Goal: Information Seeking & Learning: Learn about a topic

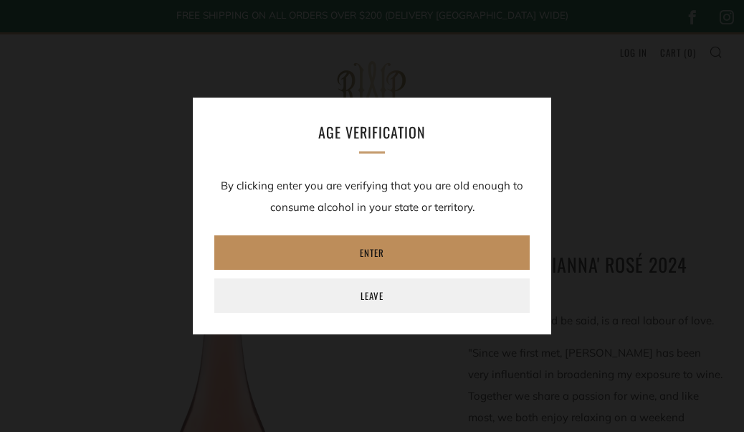
click at [415, 252] on link "Enter" at bounding box center [372, 252] width 316 height 34
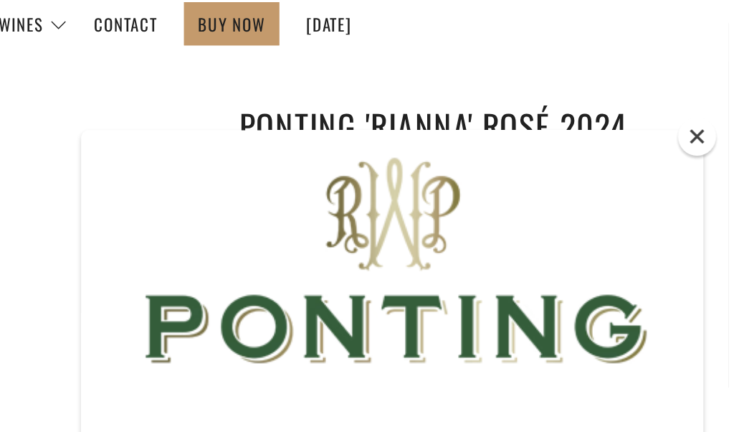
scroll to position [193, 0]
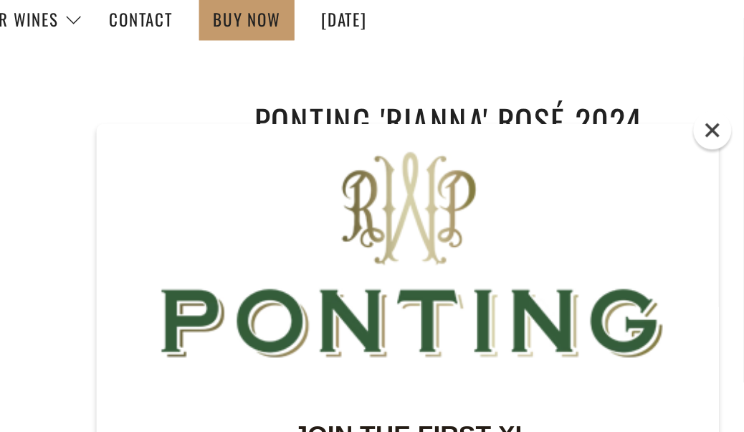
click at [716, 77] on button "Close" at bounding box center [727, 77] width 22 height 22
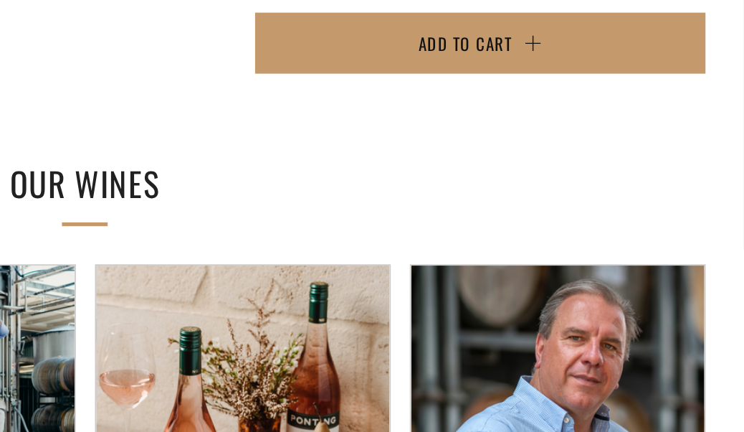
scroll to position [758, 0]
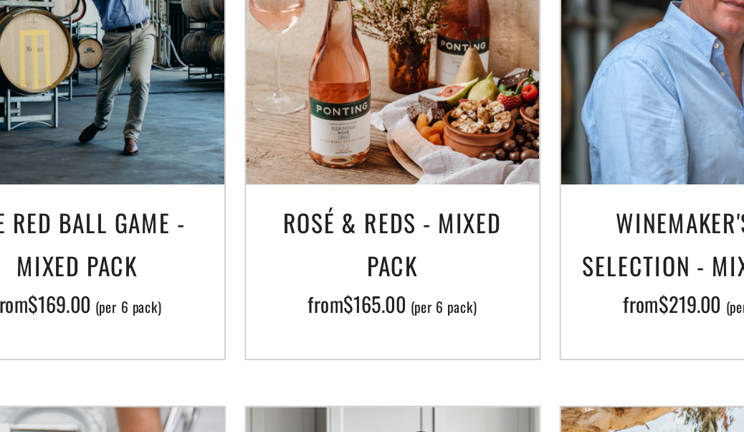
scroll to position [950, 0]
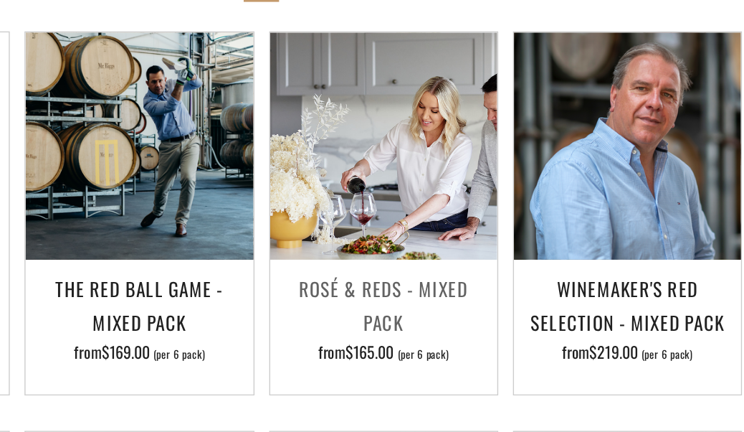
click at [379, 161] on img at bounding box center [462, 170] width 166 height 166
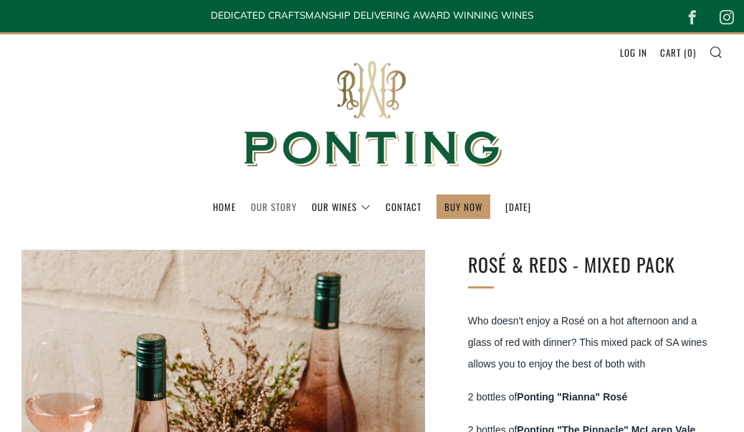
click at [266, 204] on link "Our Story" at bounding box center [274, 206] width 46 height 23
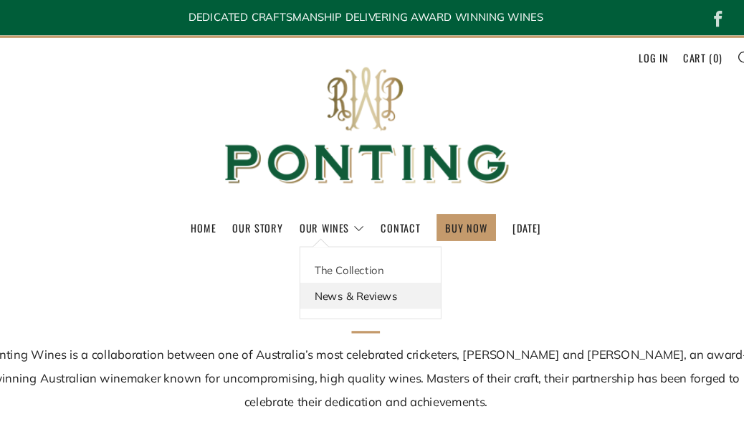
click at [316, 270] on link "News & Reviews" at bounding box center [377, 269] width 128 height 24
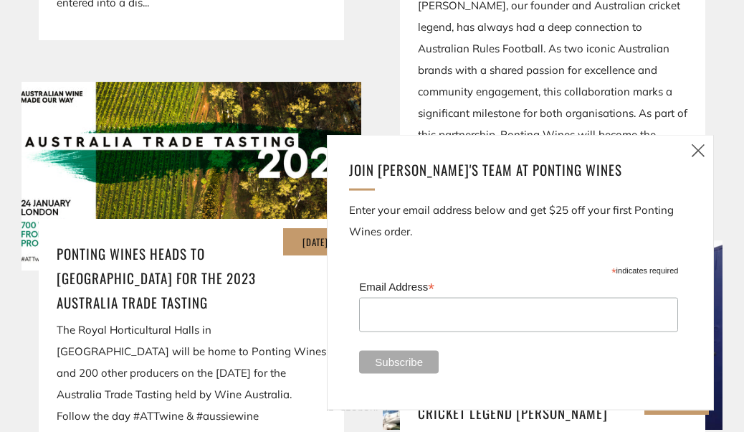
scroll to position [1061, 0]
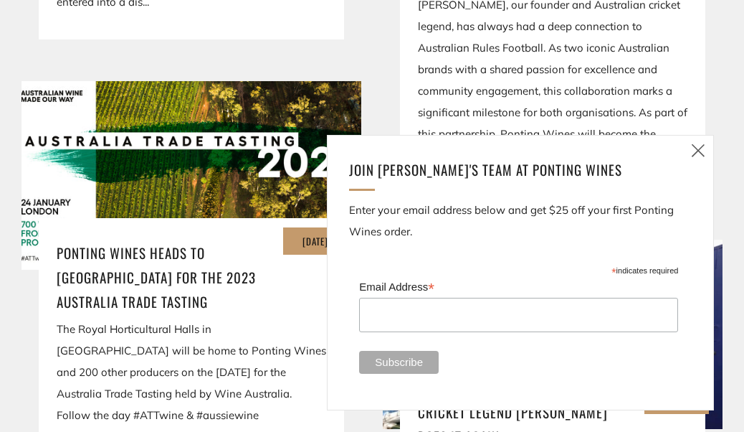
click at [704, 159] on icon at bounding box center [698, 150] width 17 height 18
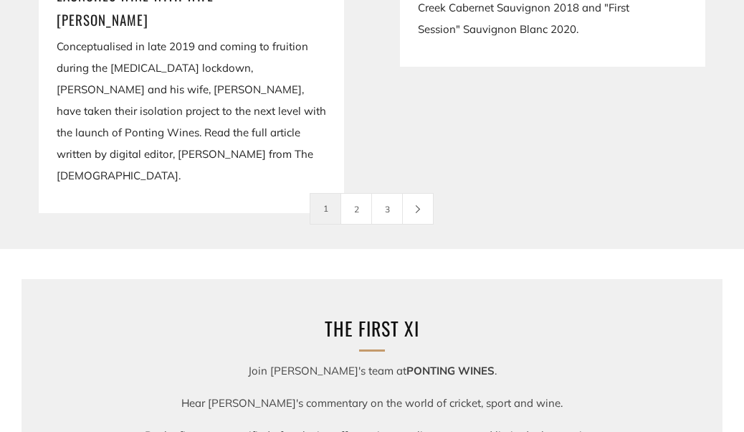
scroll to position [2923, 0]
click at [358, 207] on link "2" at bounding box center [356, 208] width 30 height 30
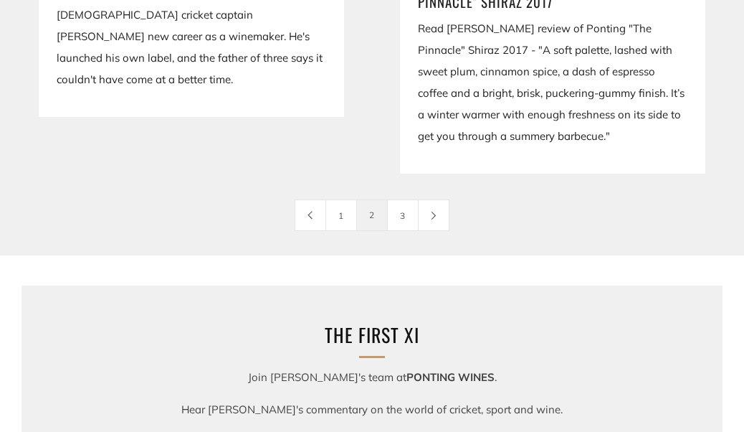
scroll to position [2565, 0]
click at [413, 223] on link "3" at bounding box center [403, 214] width 30 height 30
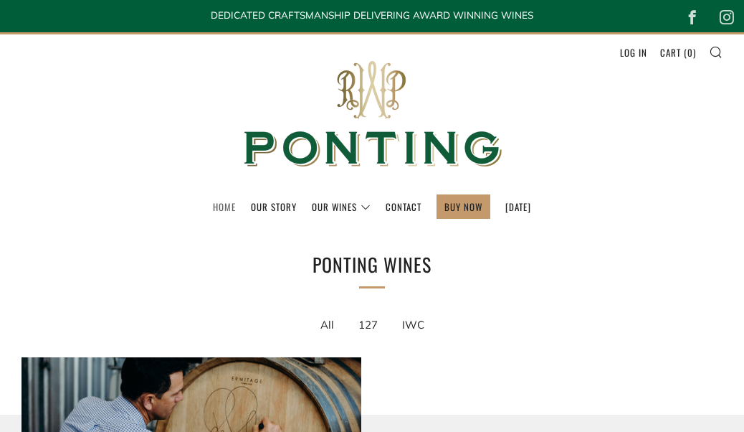
click at [215, 206] on link "Home" at bounding box center [224, 206] width 23 height 23
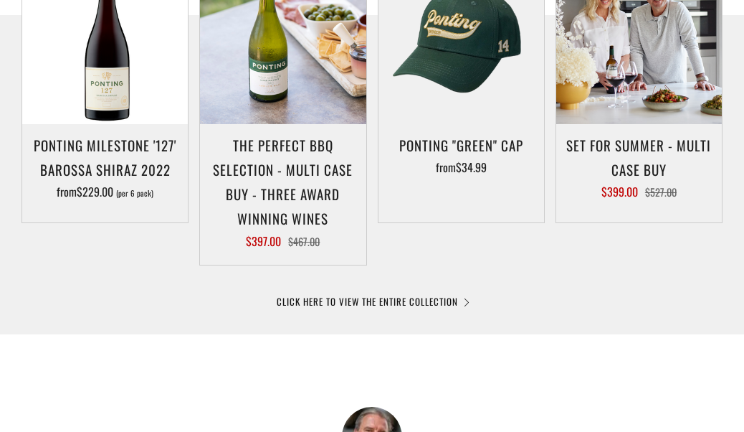
scroll to position [805, 0]
click at [394, 306] on link "CLICK HERE TO VIEW THE ENTIRE COLLECTION" at bounding box center [372, 301] width 191 height 14
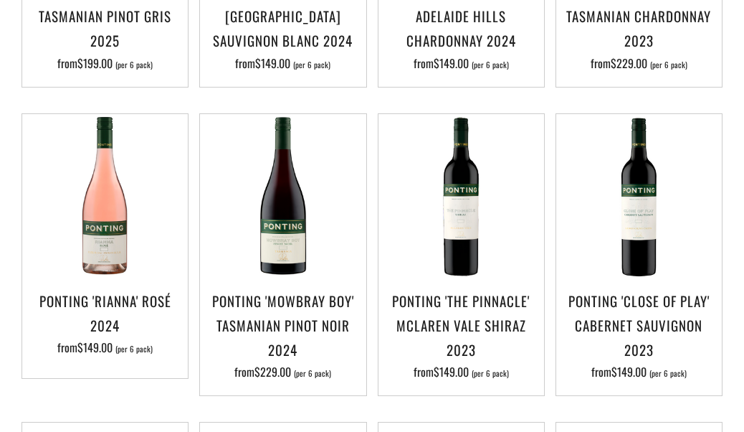
scroll to position [548, 0]
click at [79, 322] on h3 "Ponting 'Rianna' Rosé 2024" at bounding box center [104, 312] width 151 height 49
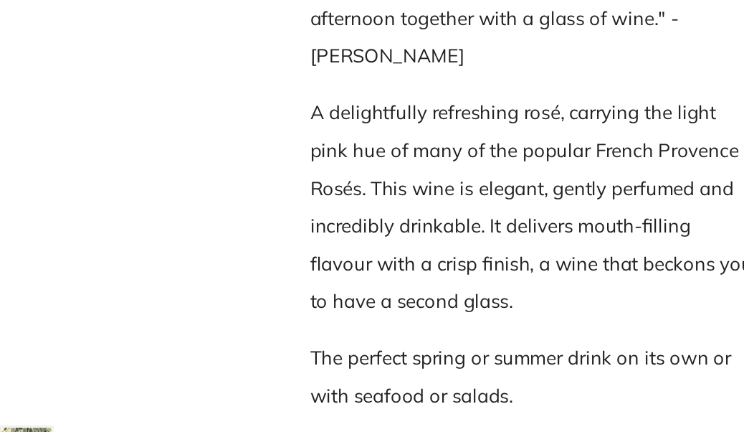
scroll to position [277, 0]
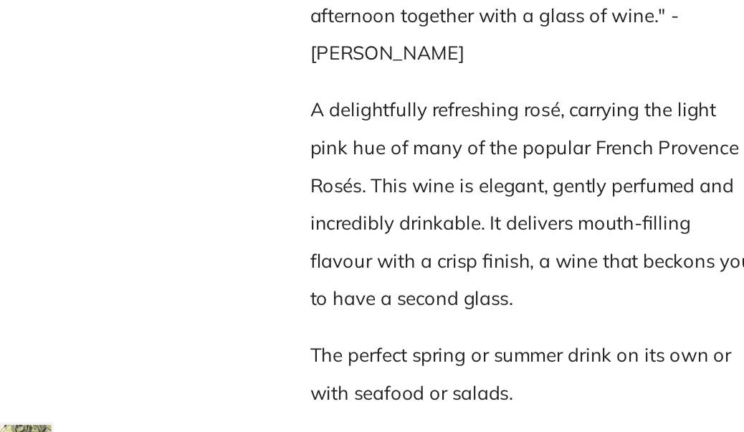
click at [115, 179] on div at bounding box center [224, 175] width 404 height 404
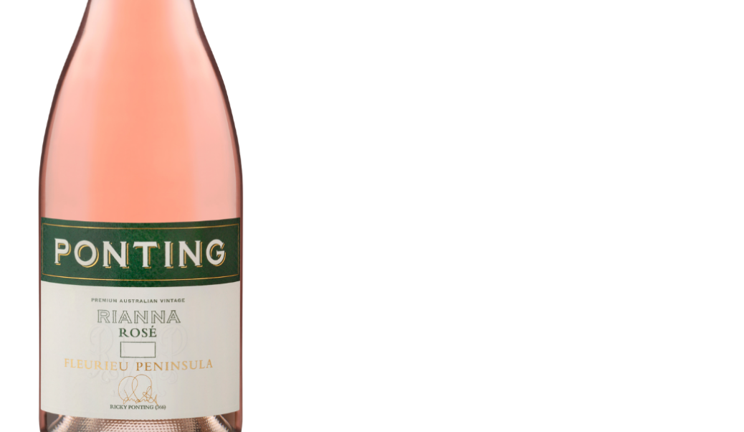
click at [406, 166] on div at bounding box center [528, 216] width 744 height 432
click at [156, 151] on img at bounding box center [372, 216] width 432 height 432
click at [156, 116] on img at bounding box center [372, 216] width 432 height 432
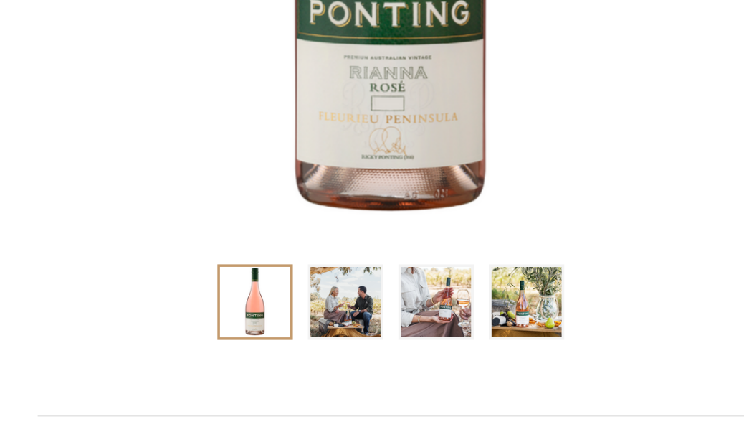
scroll to position [507, 0]
